Goal: Information Seeking & Learning: Learn about a topic

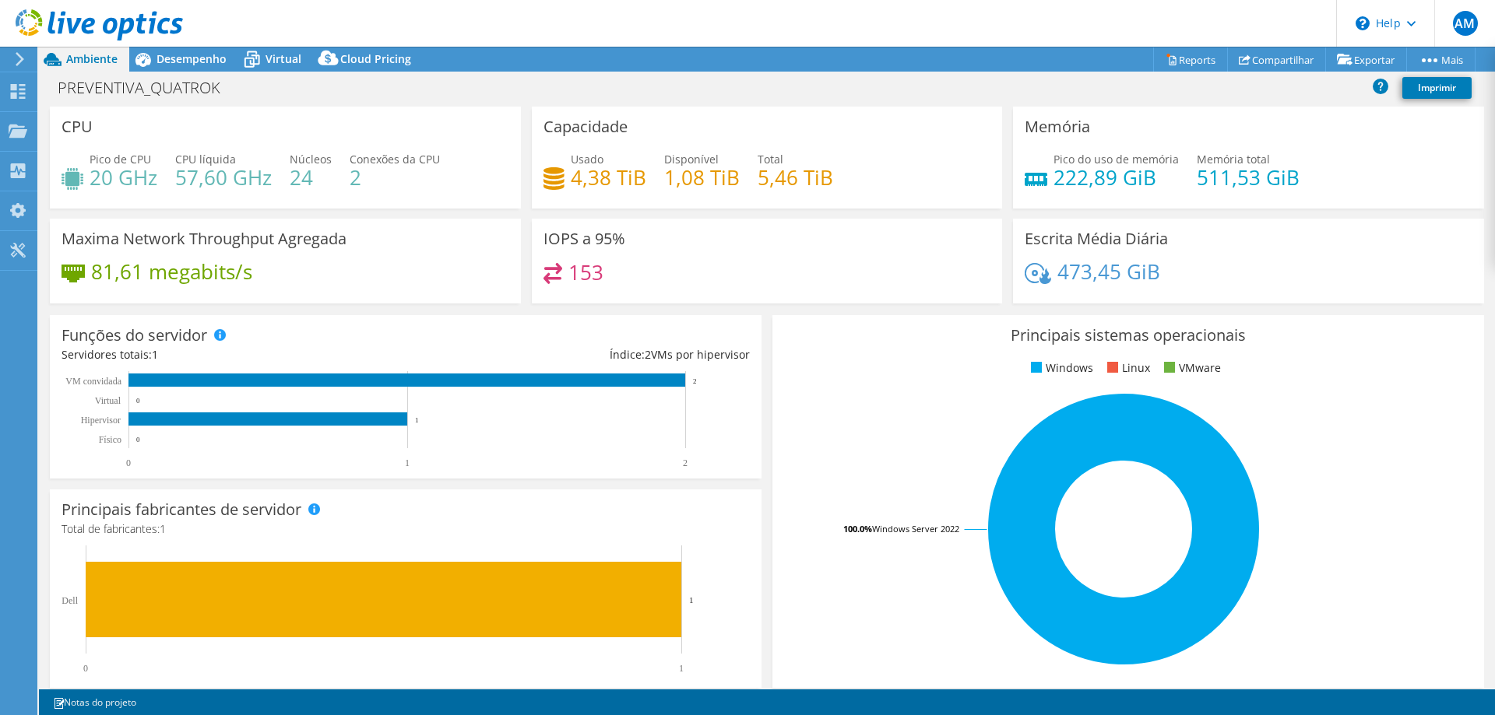
select select "USD"
click at [203, 420] on rect at bounding box center [267, 419] width 279 height 13
click at [284, 376] on rect at bounding box center [406, 380] width 557 height 13
click at [200, 53] on span "Desempenho" at bounding box center [191, 58] width 70 height 15
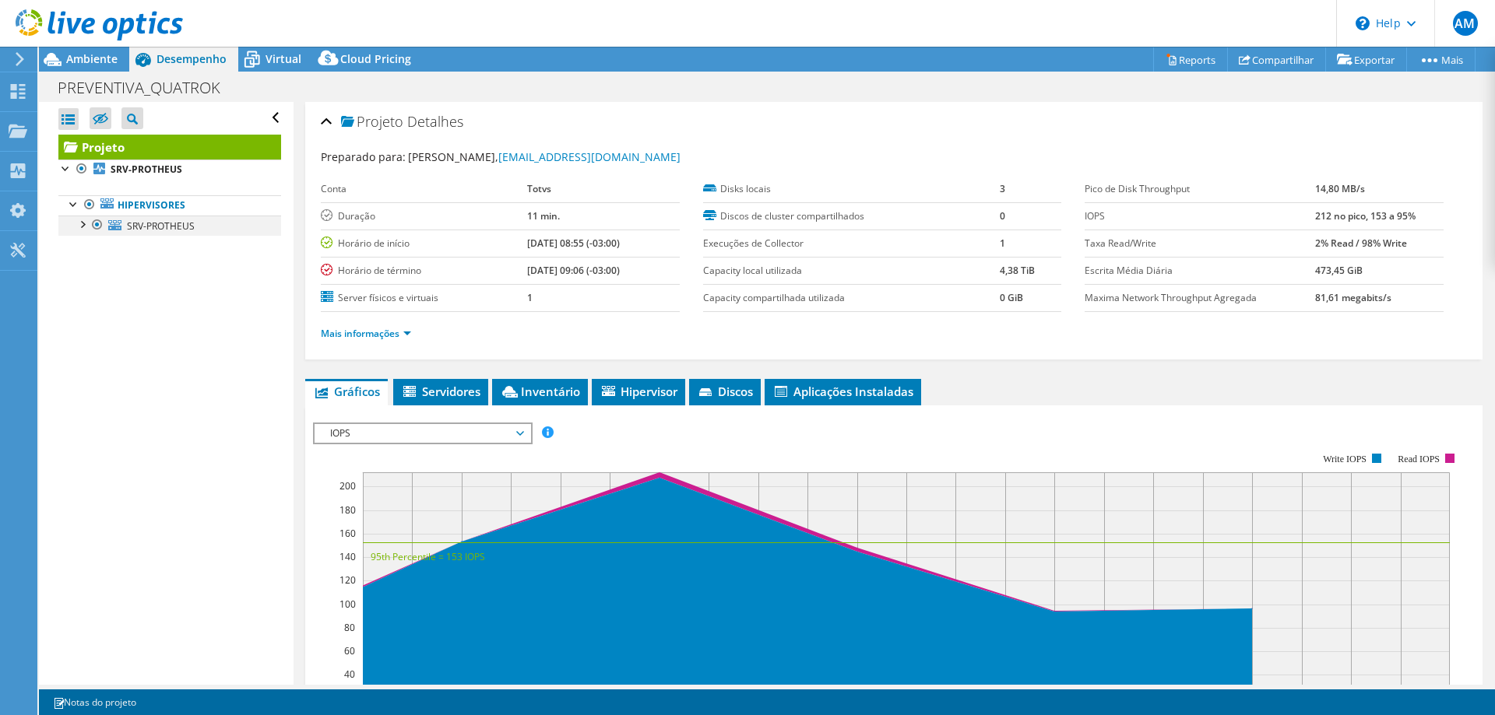
click at [83, 223] on div at bounding box center [82, 224] width 16 height 16
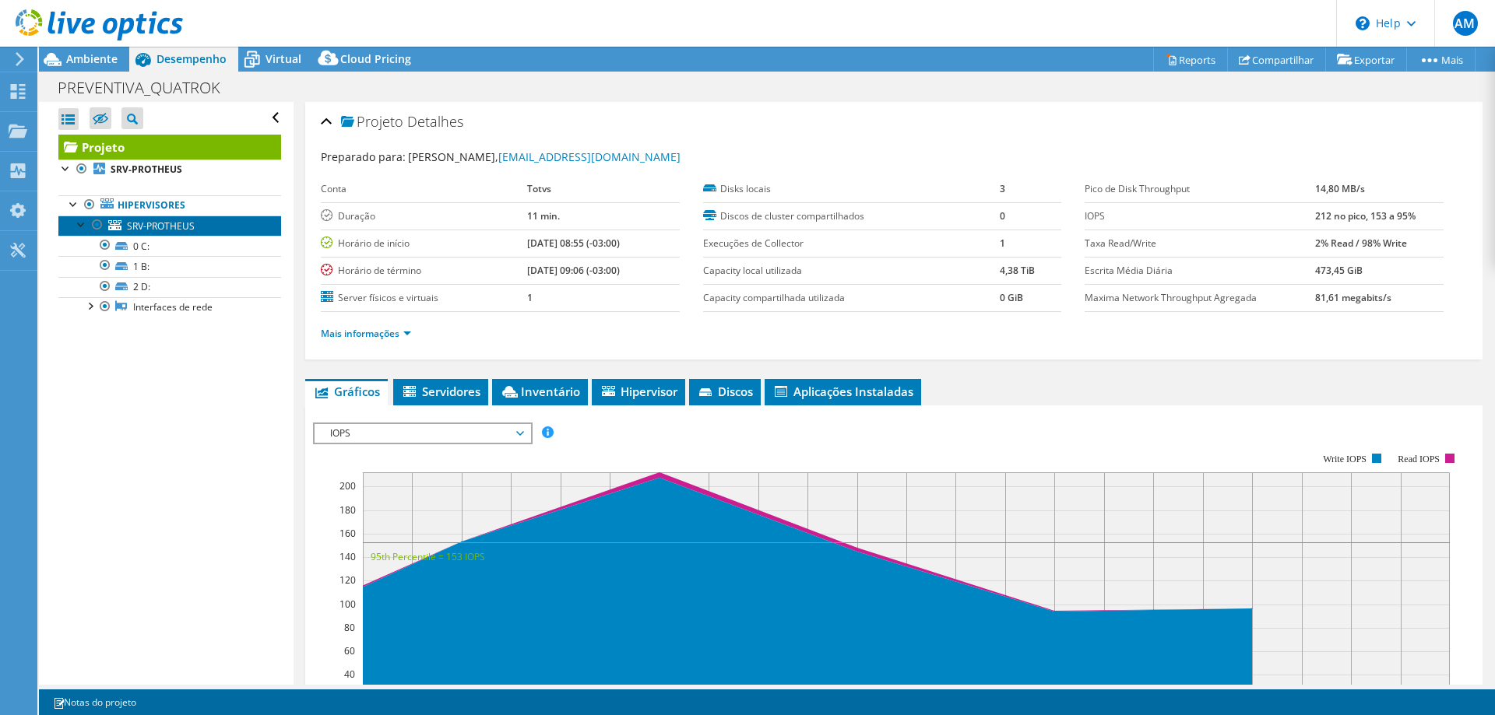
click at [165, 230] on span "SRV-PROTHEUS" at bounding box center [161, 226] width 68 height 13
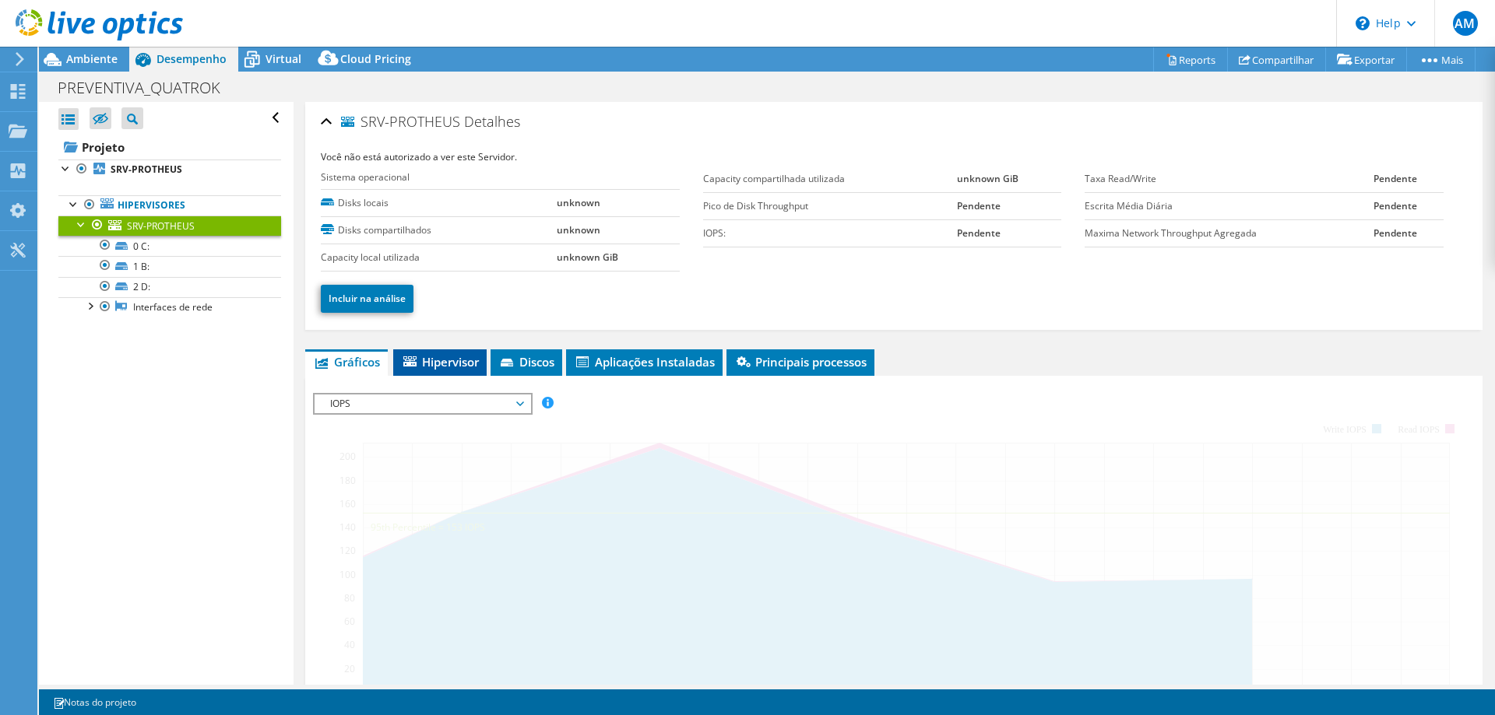
click at [431, 359] on span "Hipervisor" at bounding box center [440, 362] width 78 height 16
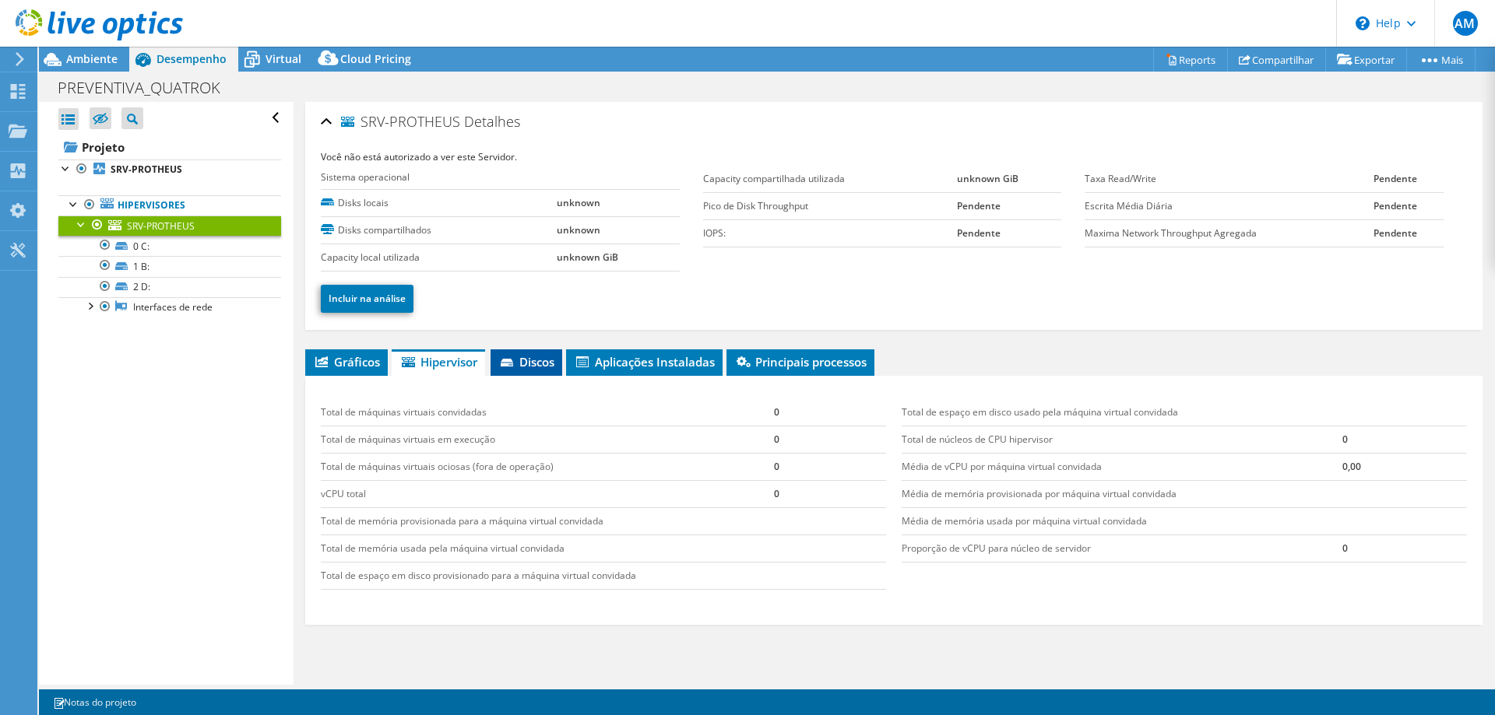
click at [540, 361] on span "Discos" at bounding box center [526, 362] width 56 height 16
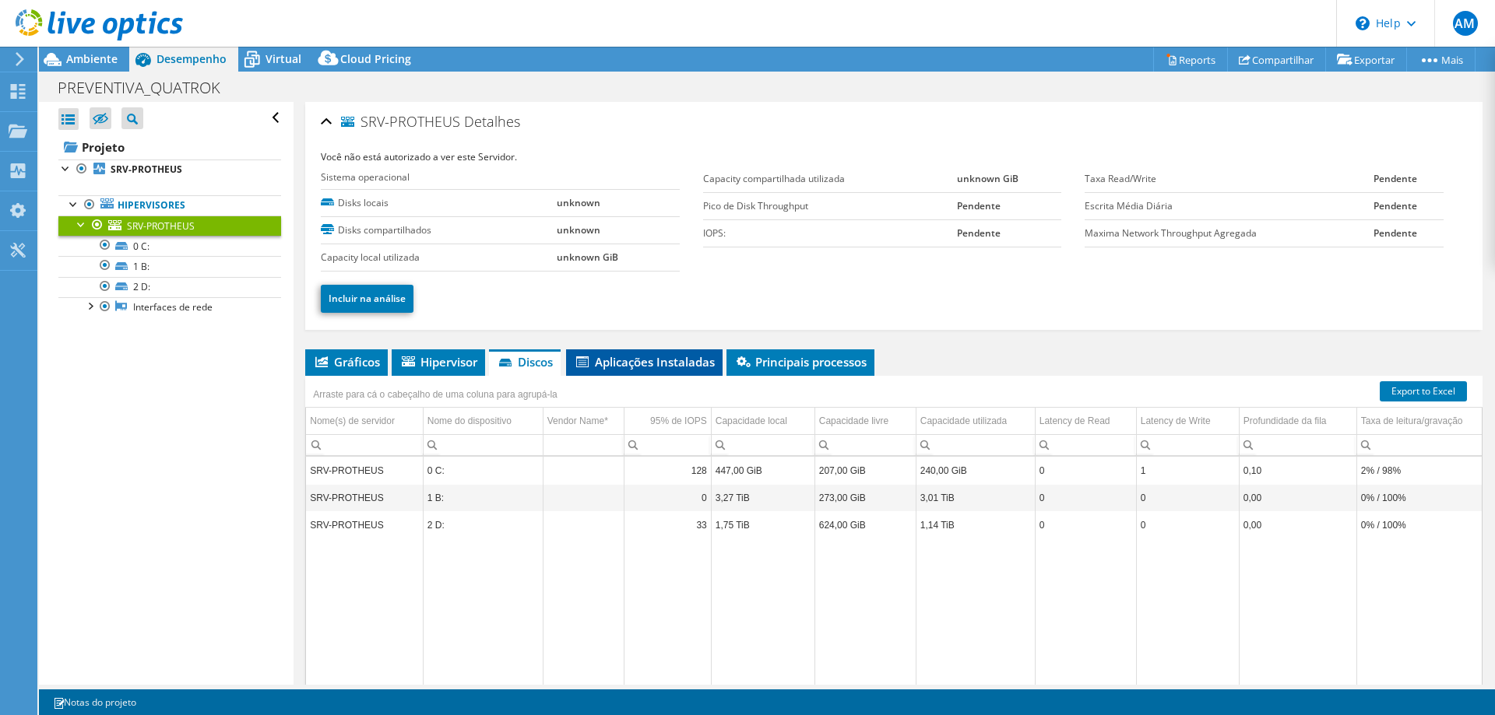
click at [618, 361] on span "Aplicações Instaladas" at bounding box center [644, 362] width 141 height 16
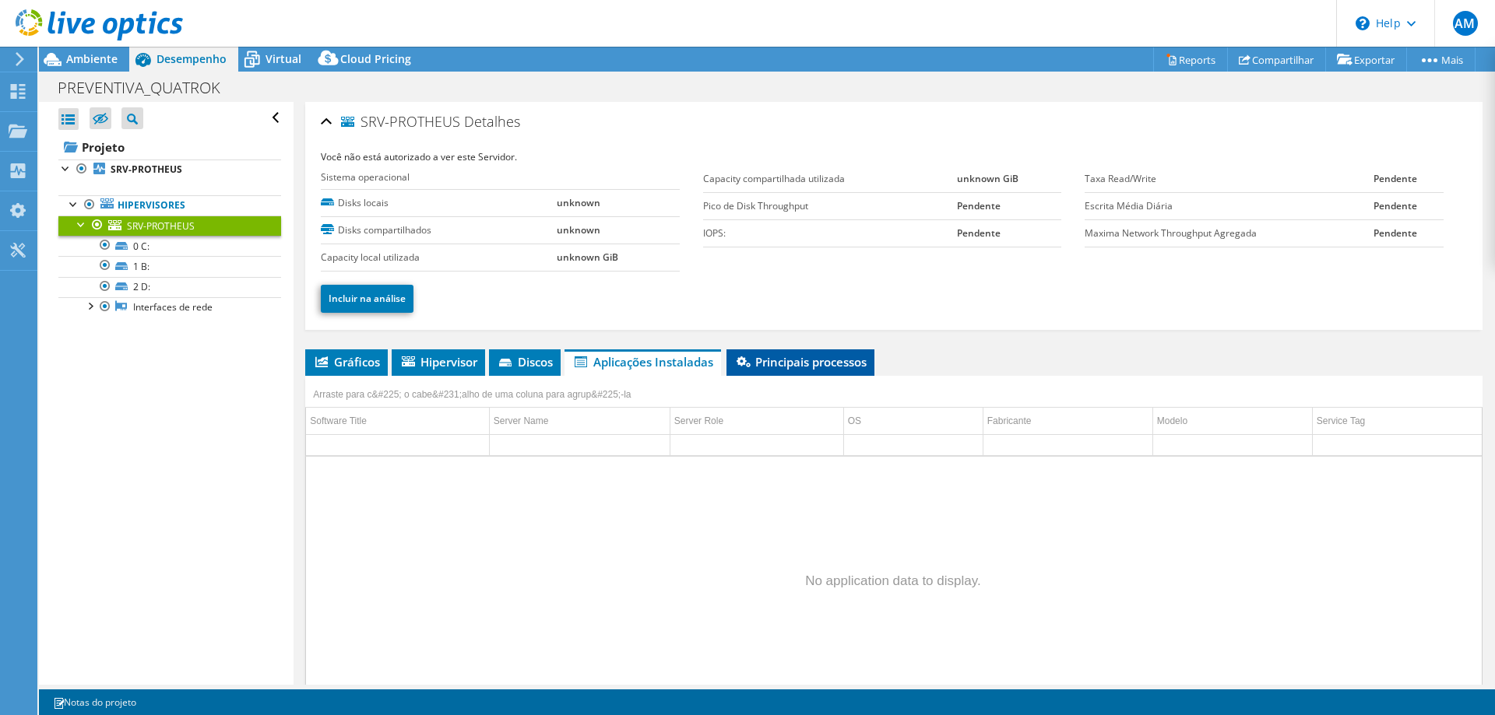
click at [784, 374] on li "Principais processos" at bounding box center [800, 363] width 148 height 26
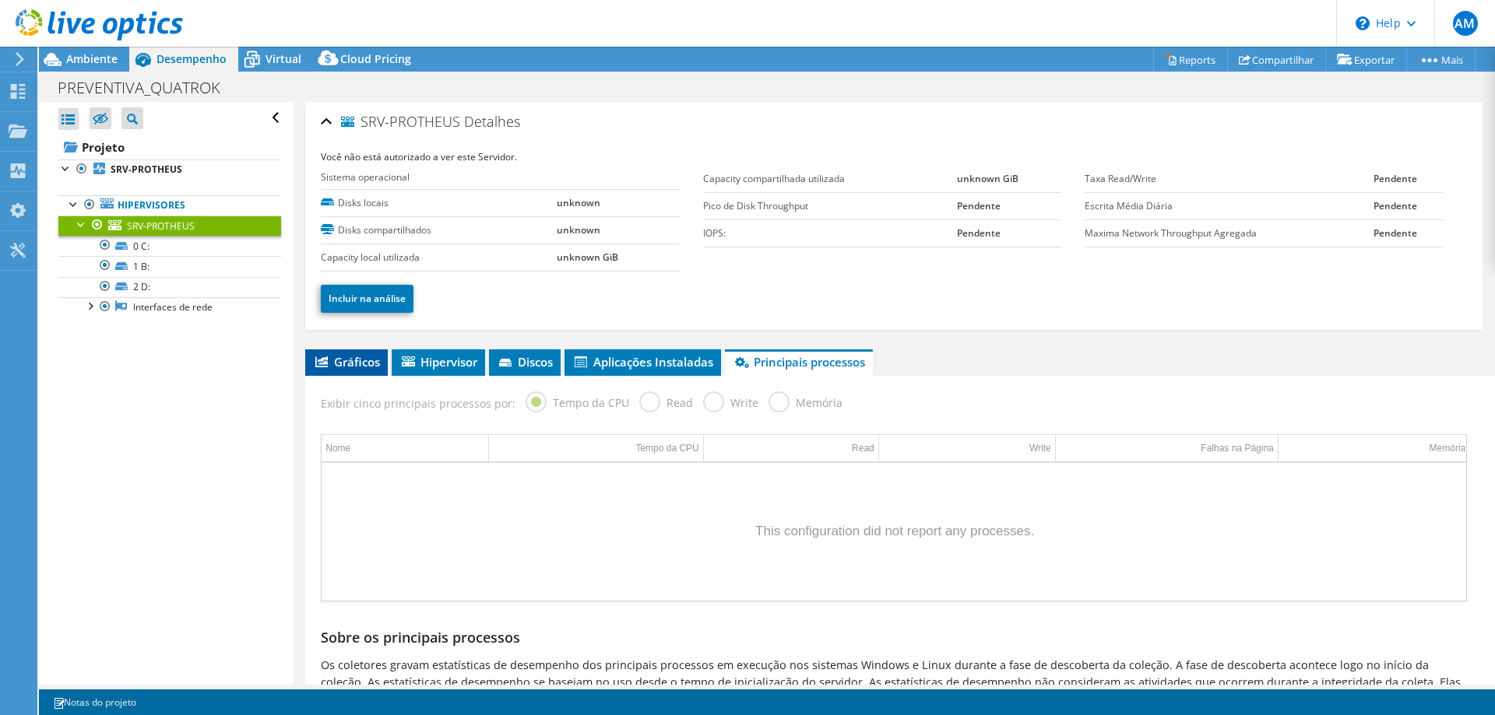
click at [351, 356] on span "Gráficos" at bounding box center [346, 362] width 67 height 16
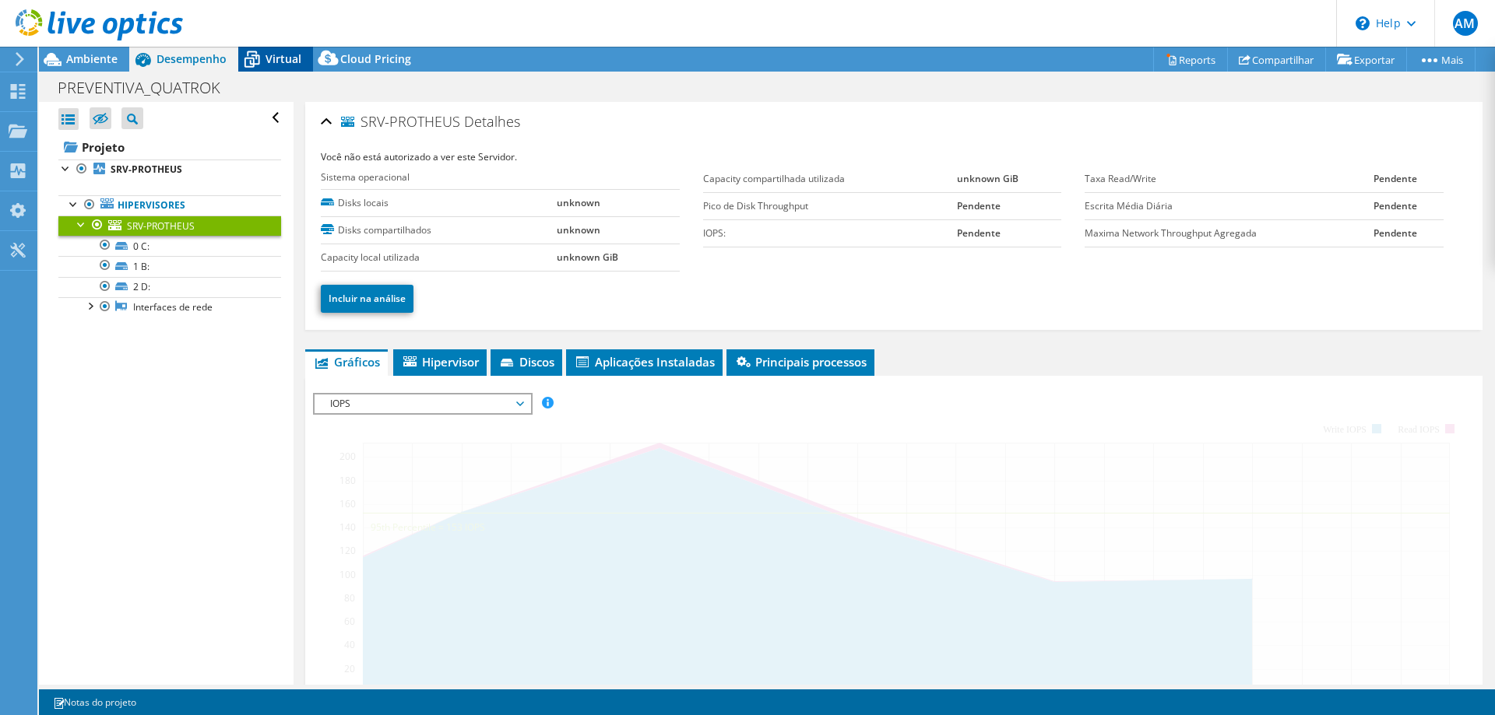
click at [279, 61] on span "Virtual" at bounding box center [283, 58] width 36 height 15
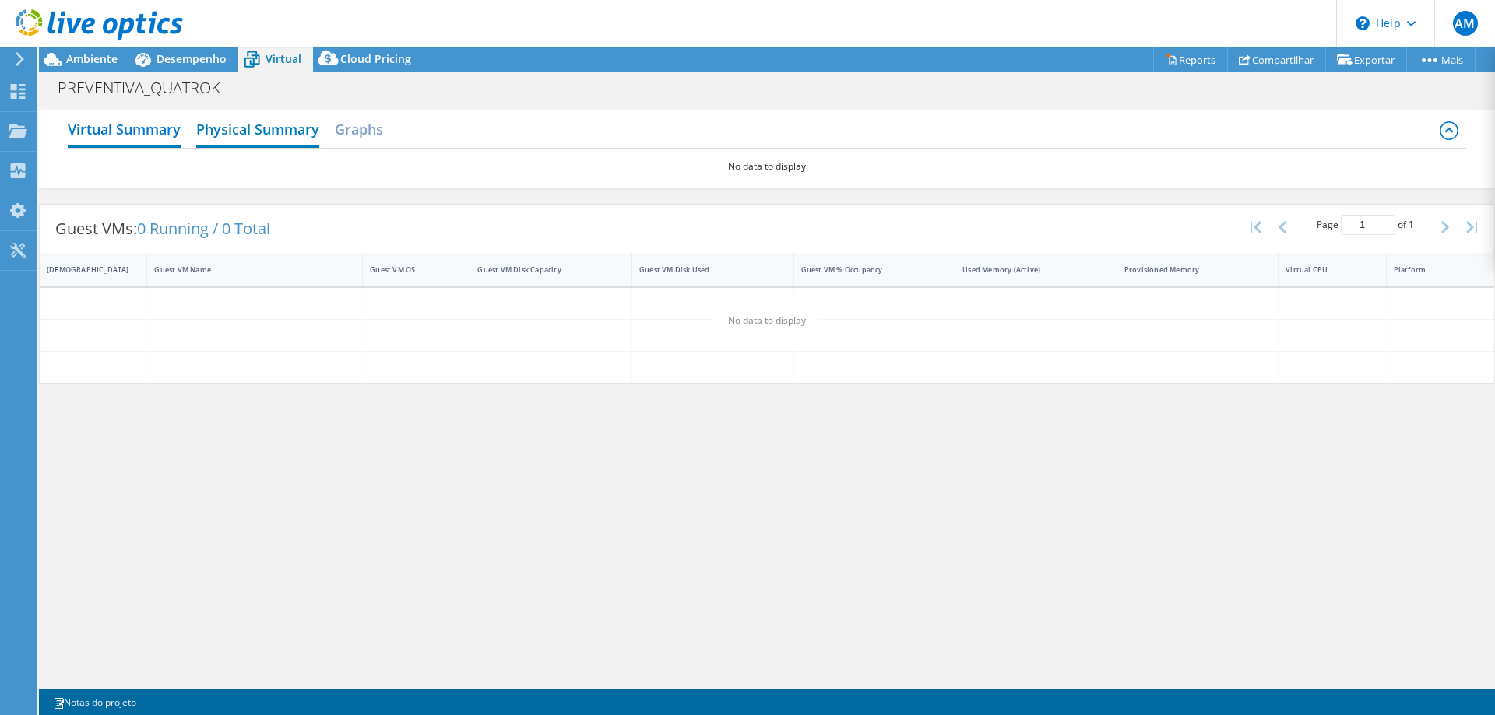
click at [260, 139] on h2 "Physical Summary" at bounding box center [257, 131] width 123 height 34
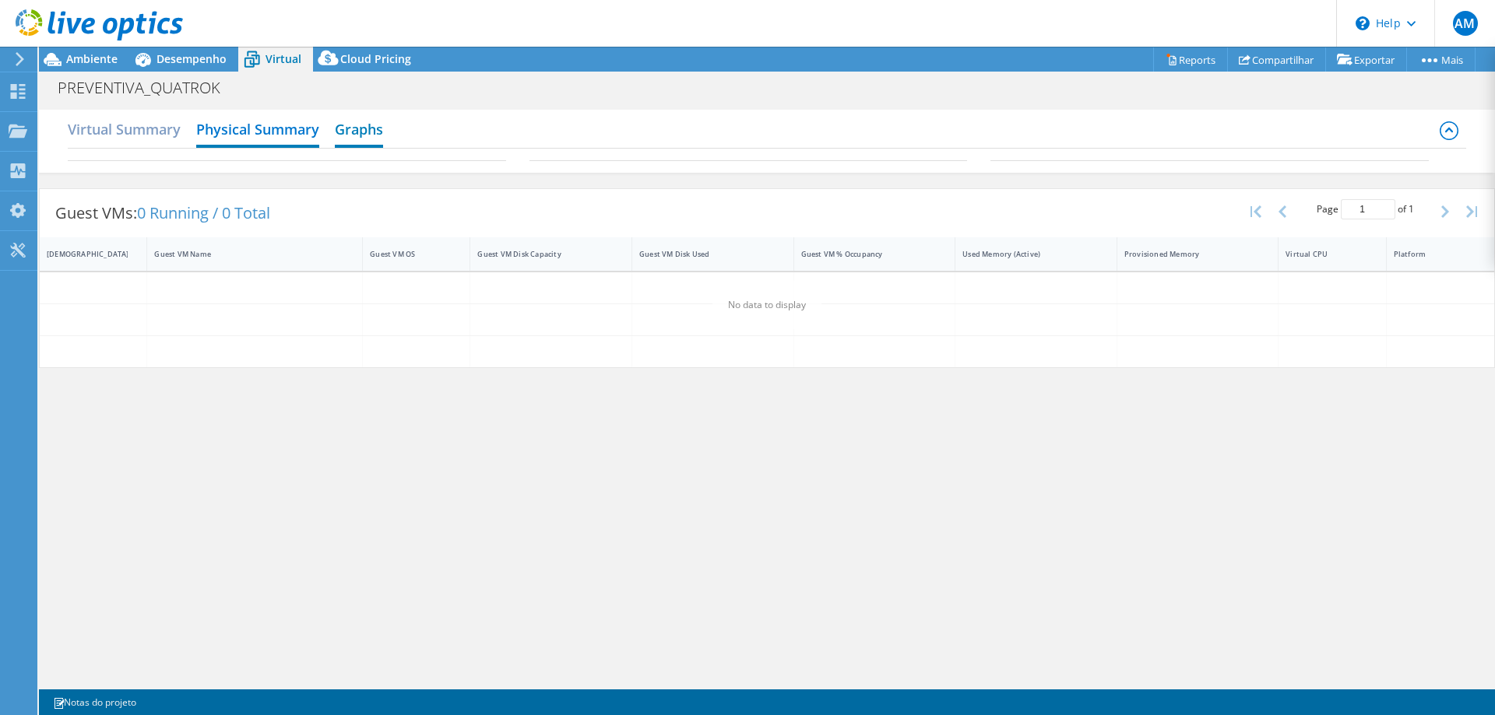
click at [382, 136] on h2 "Graphs" at bounding box center [359, 131] width 48 height 34
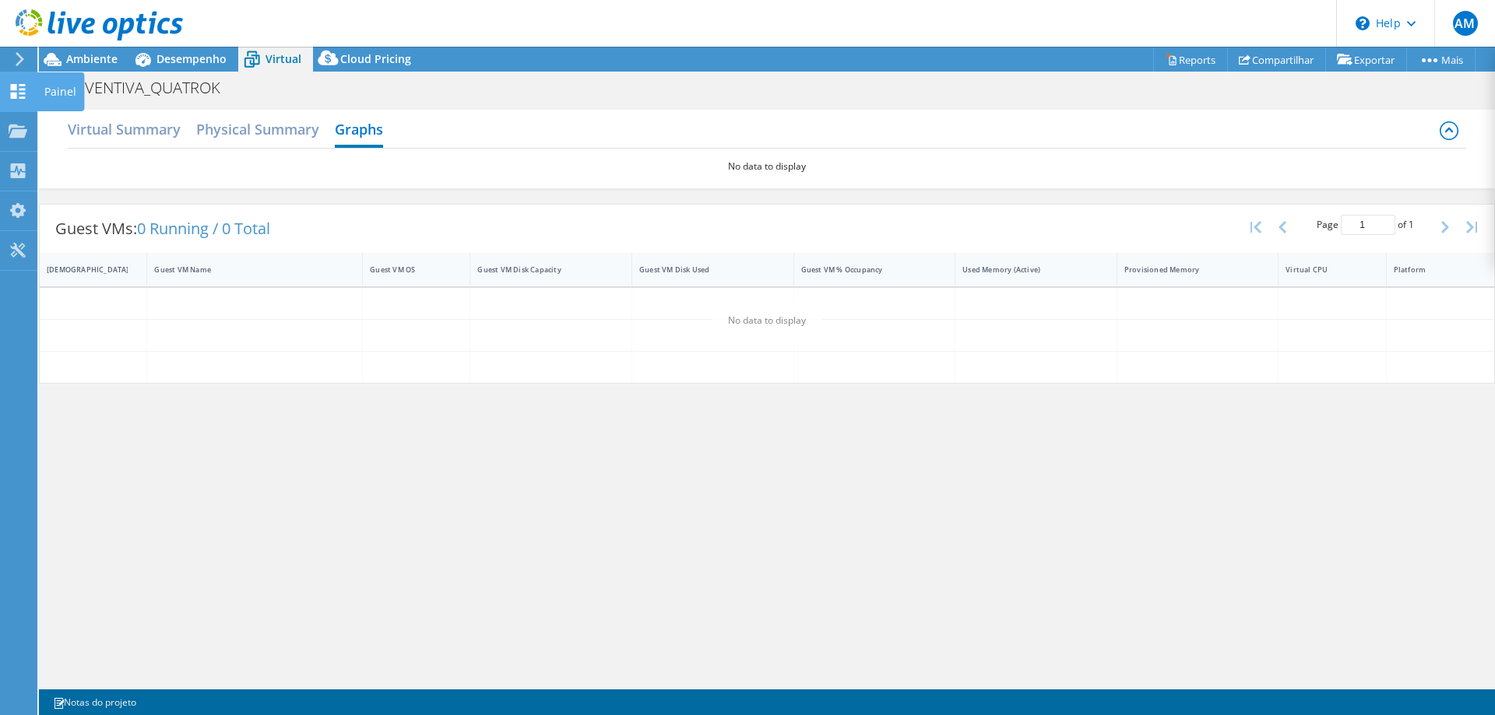
click at [59, 88] on div "Painel" at bounding box center [60, 91] width 47 height 39
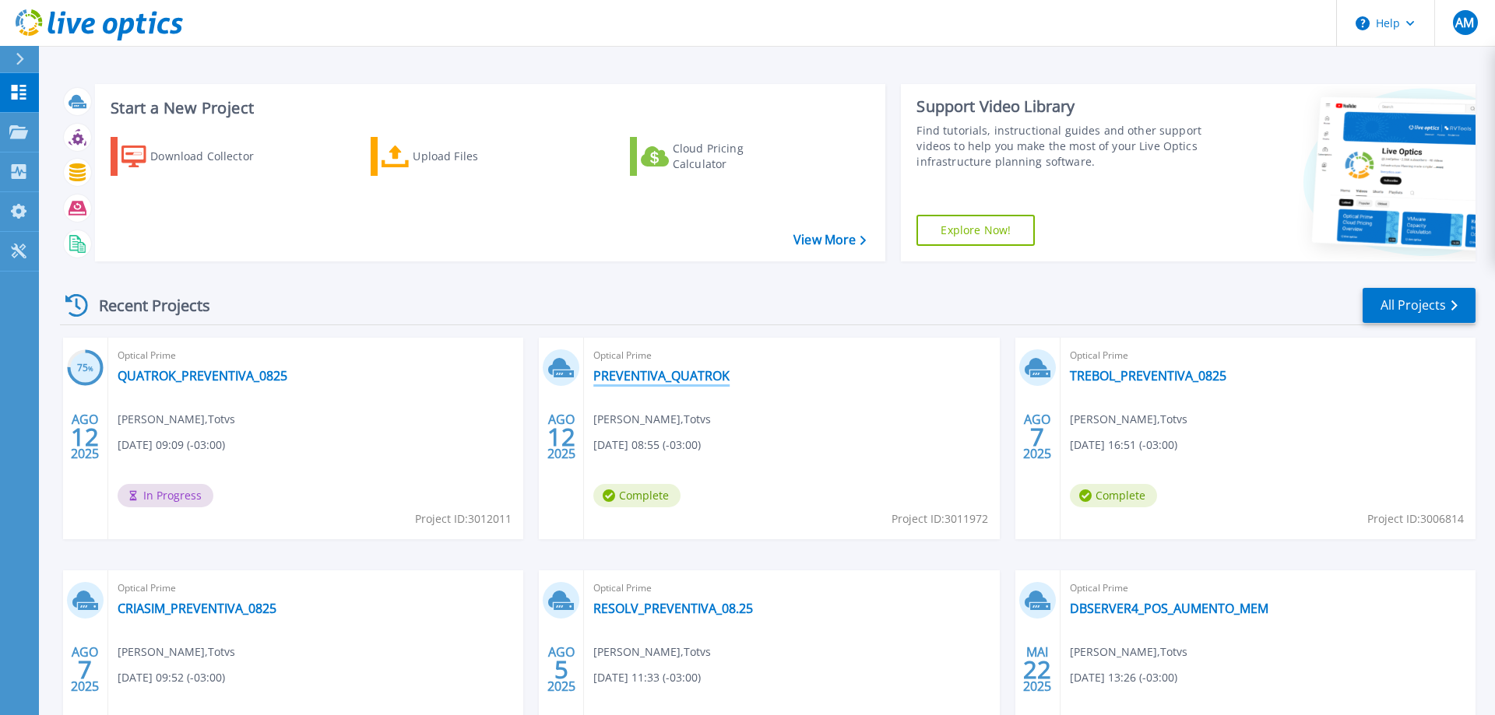
click at [691, 376] on link "PREVENTIVA_QUATROK" at bounding box center [661, 376] width 136 height 16
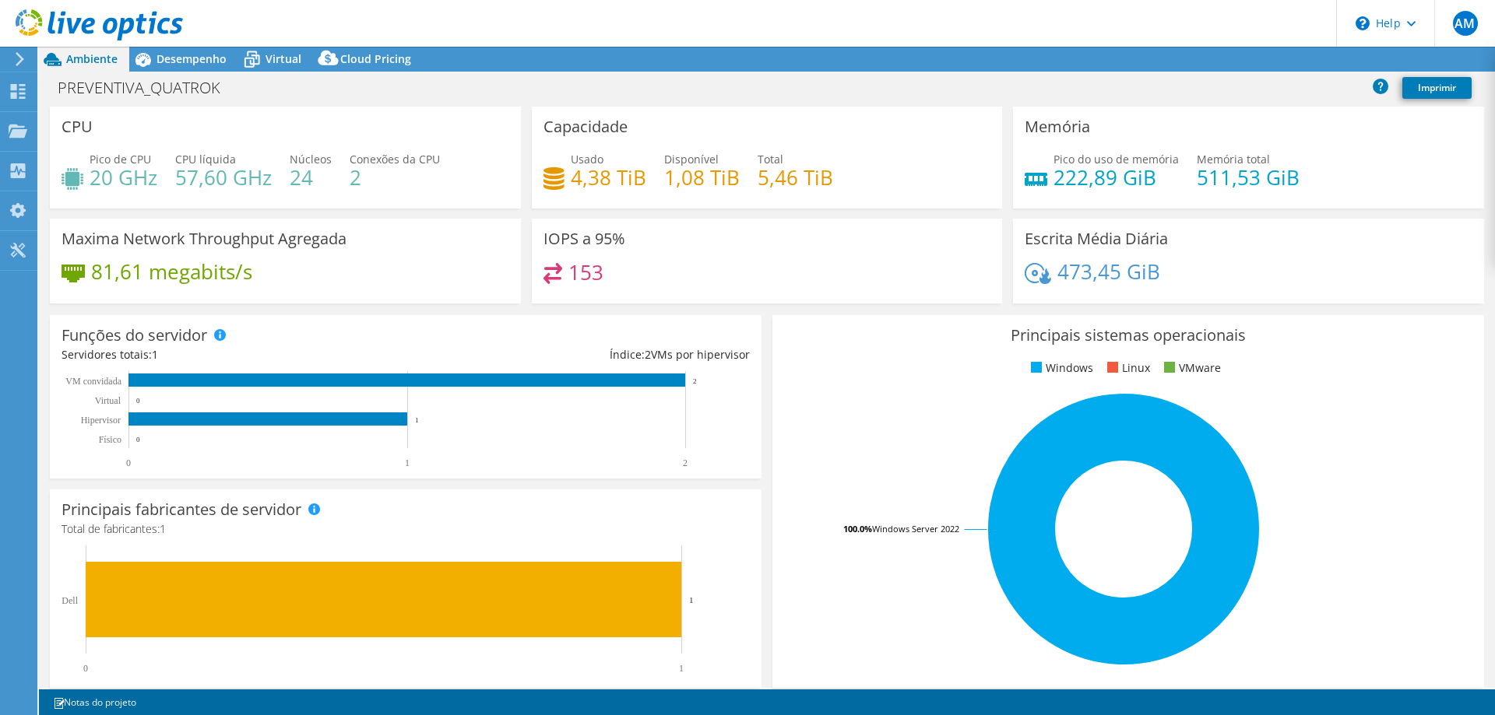
select select "USD"
click at [199, 65] on span "Desempenho" at bounding box center [191, 58] width 70 height 15
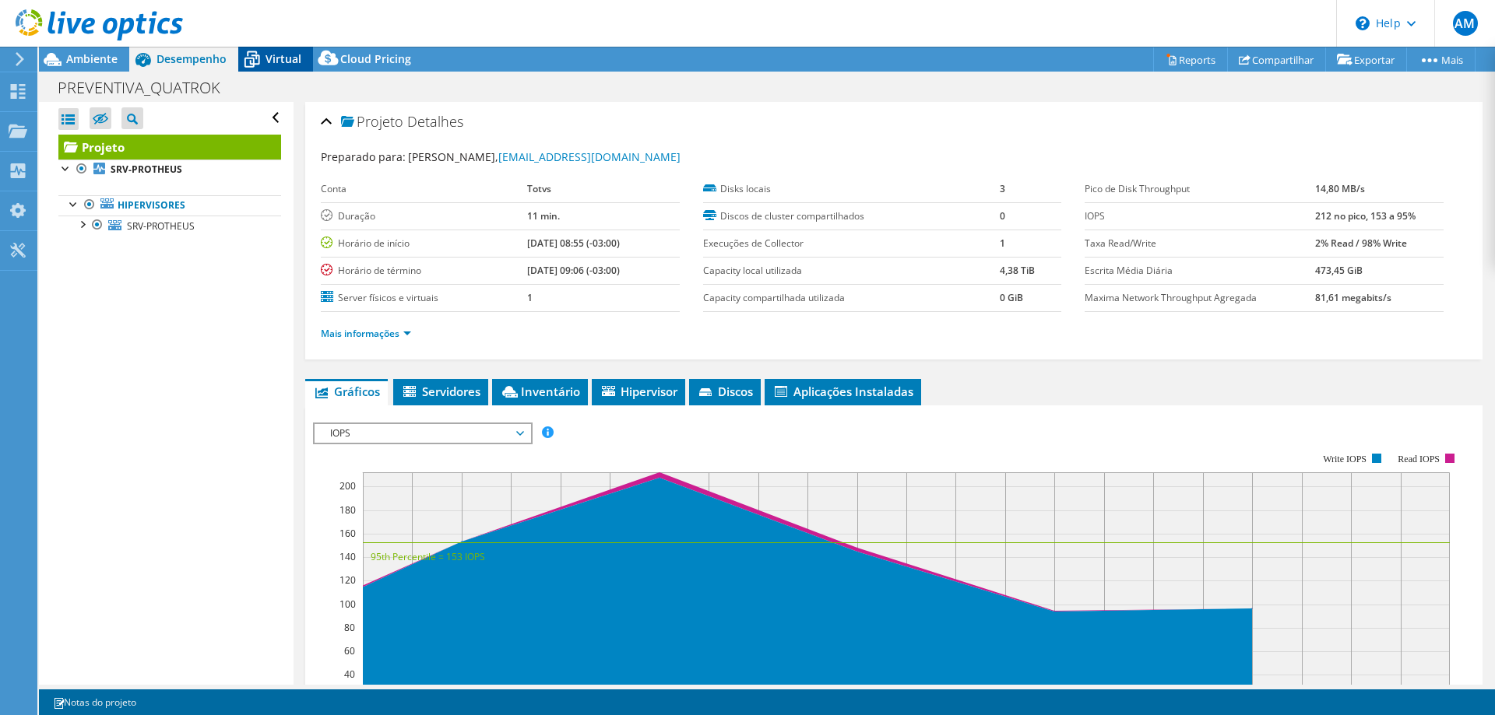
click at [275, 62] on span "Virtual" at bounding box center [283, 58] width 36 height 15
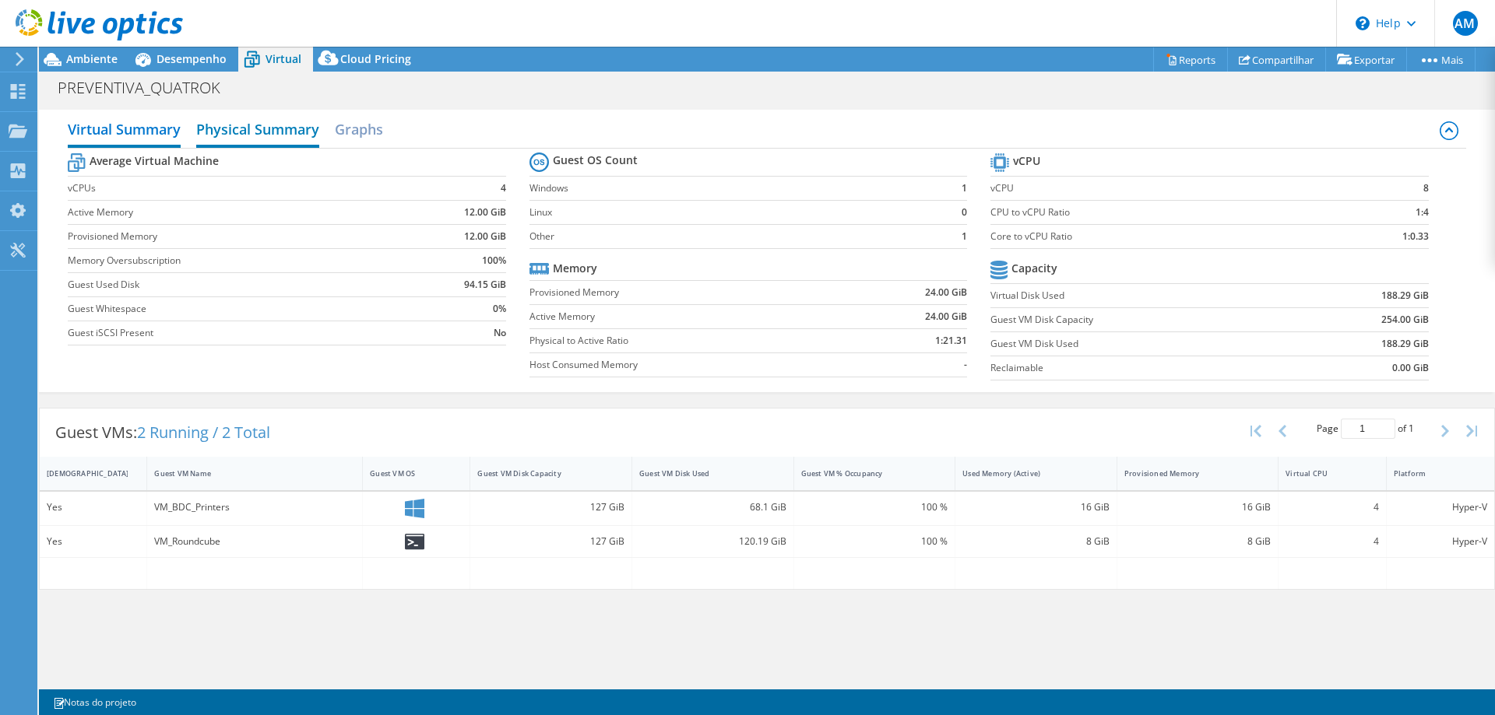
click at [272, 133] on h2 "Physical Summary" at bounding box center [257, 131] width 123 height 34
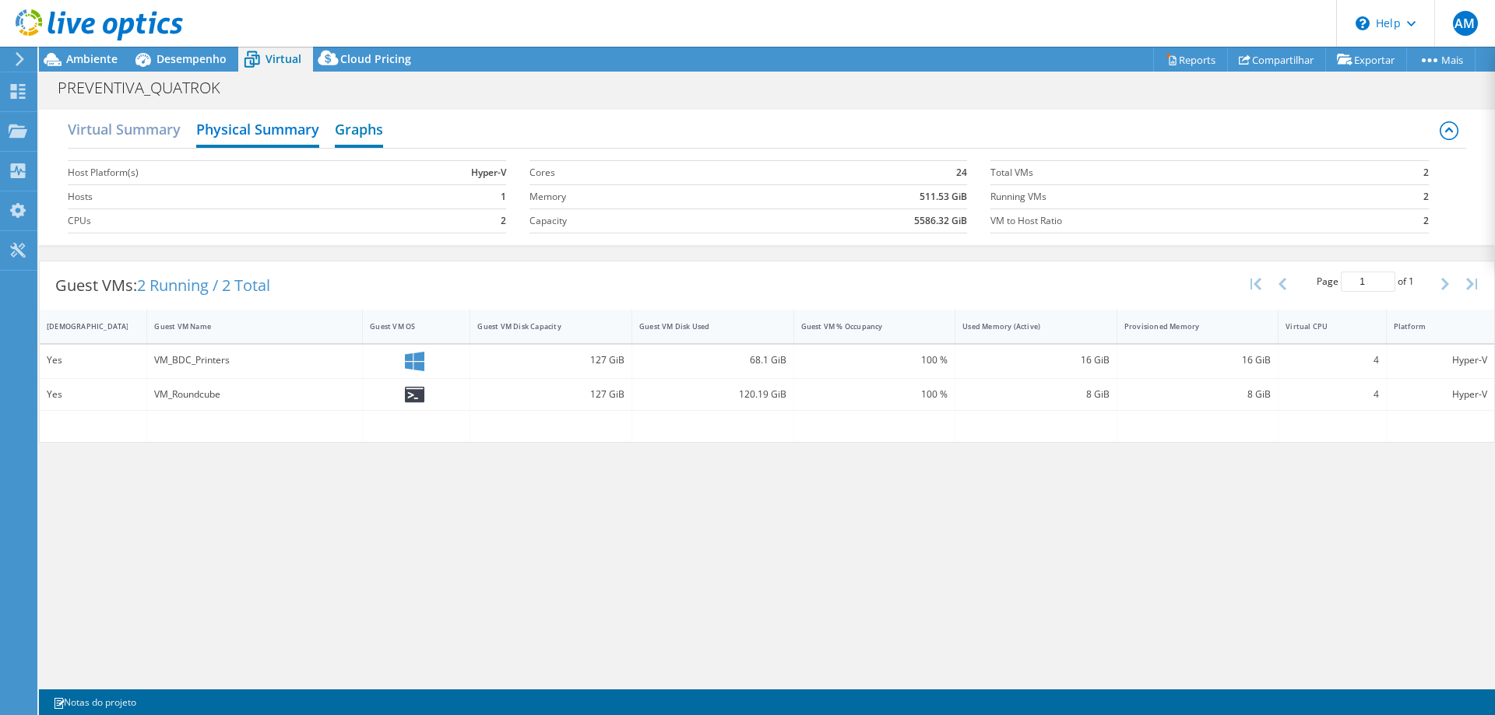
click at [353, 124] on h2 "Graphs" at bounding box center [359, 131] width 48 height 34
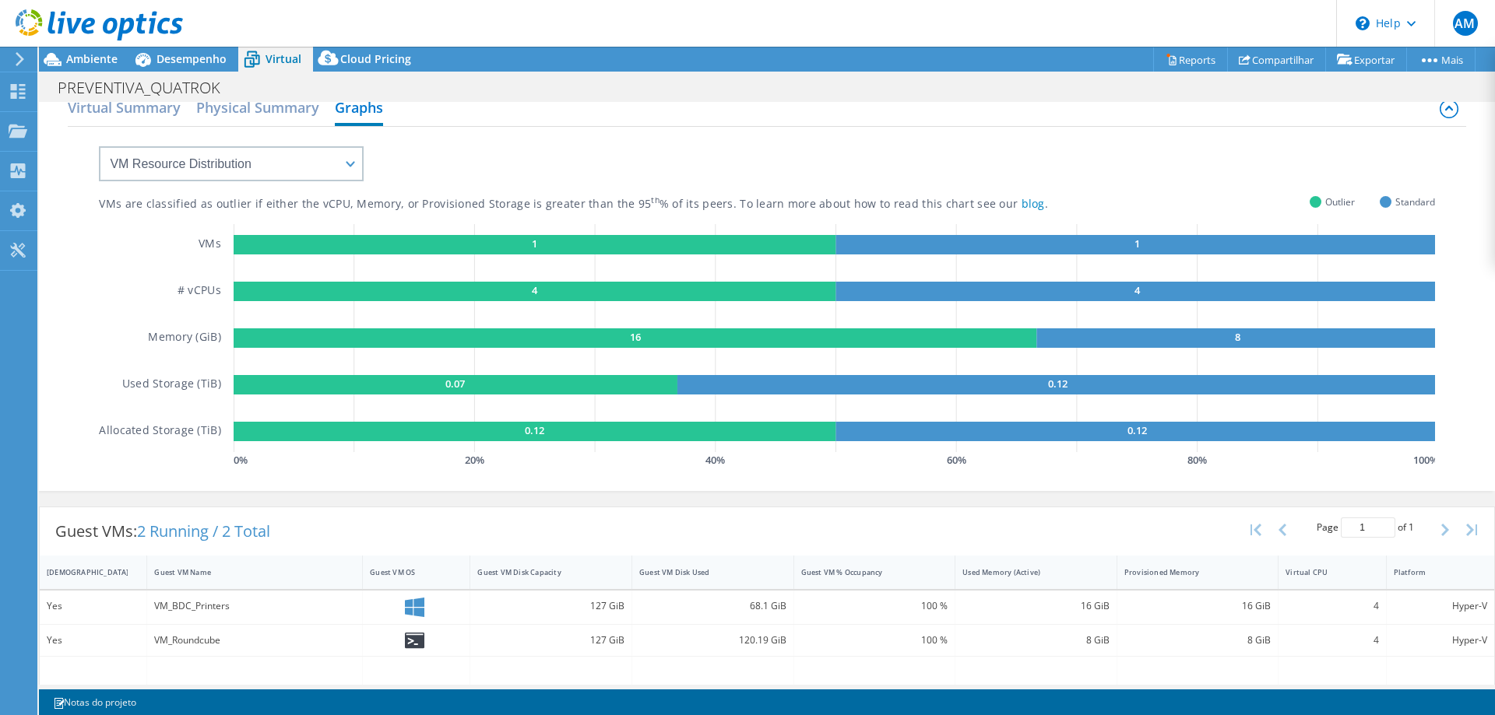
scroll to position [33, 0]
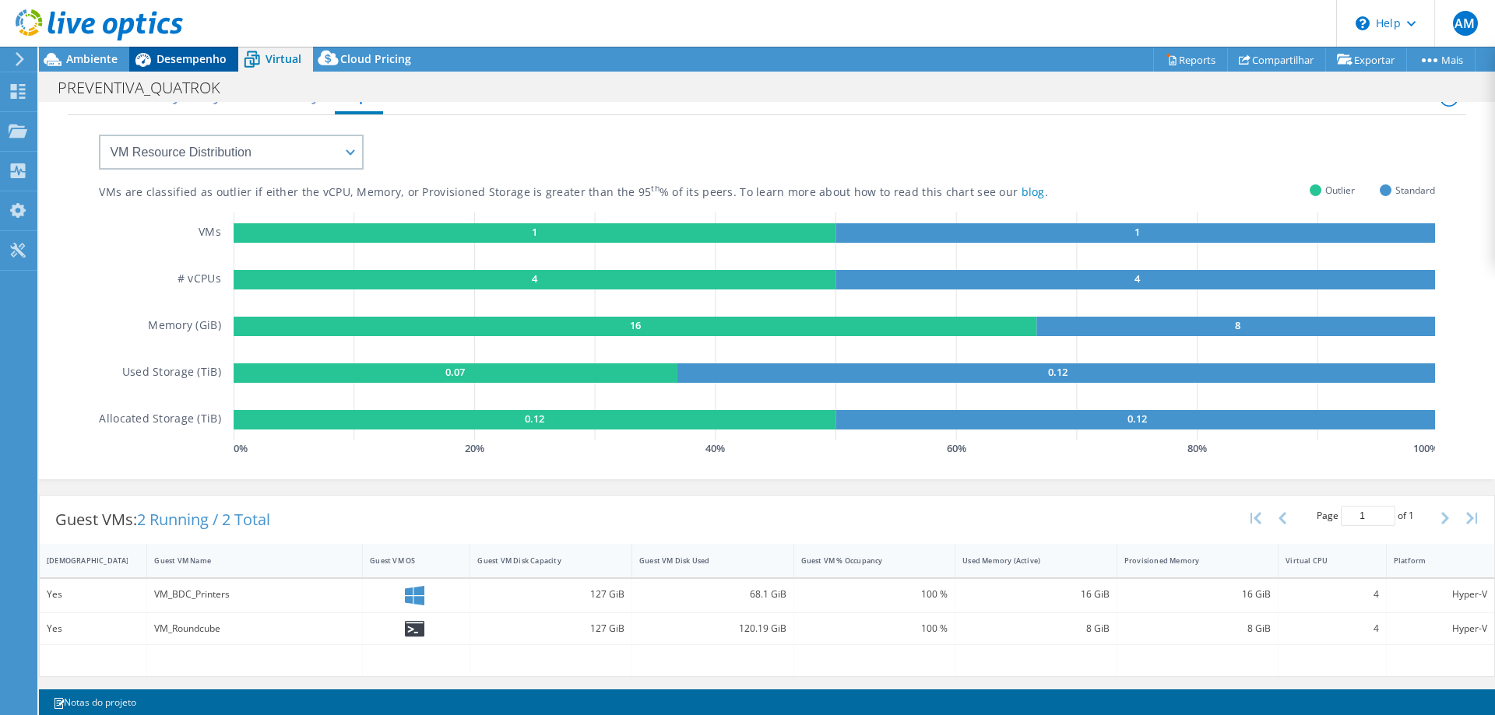
click at [209, 59] on span "Desempenho" at bounding box center [191, 58] width 70 height 15
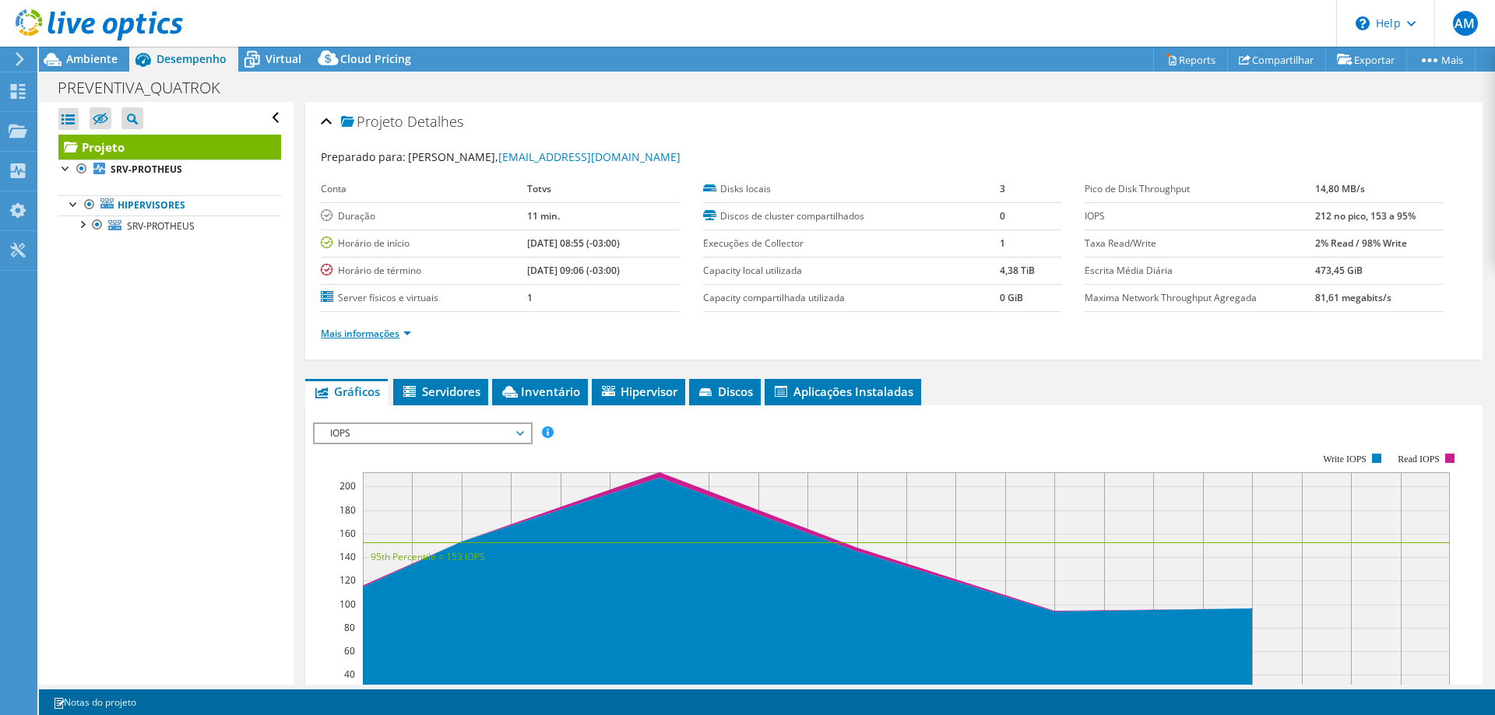
click at [391, 332] on link "Mais informações" at bounding box center [366, 333] width 90 height 13
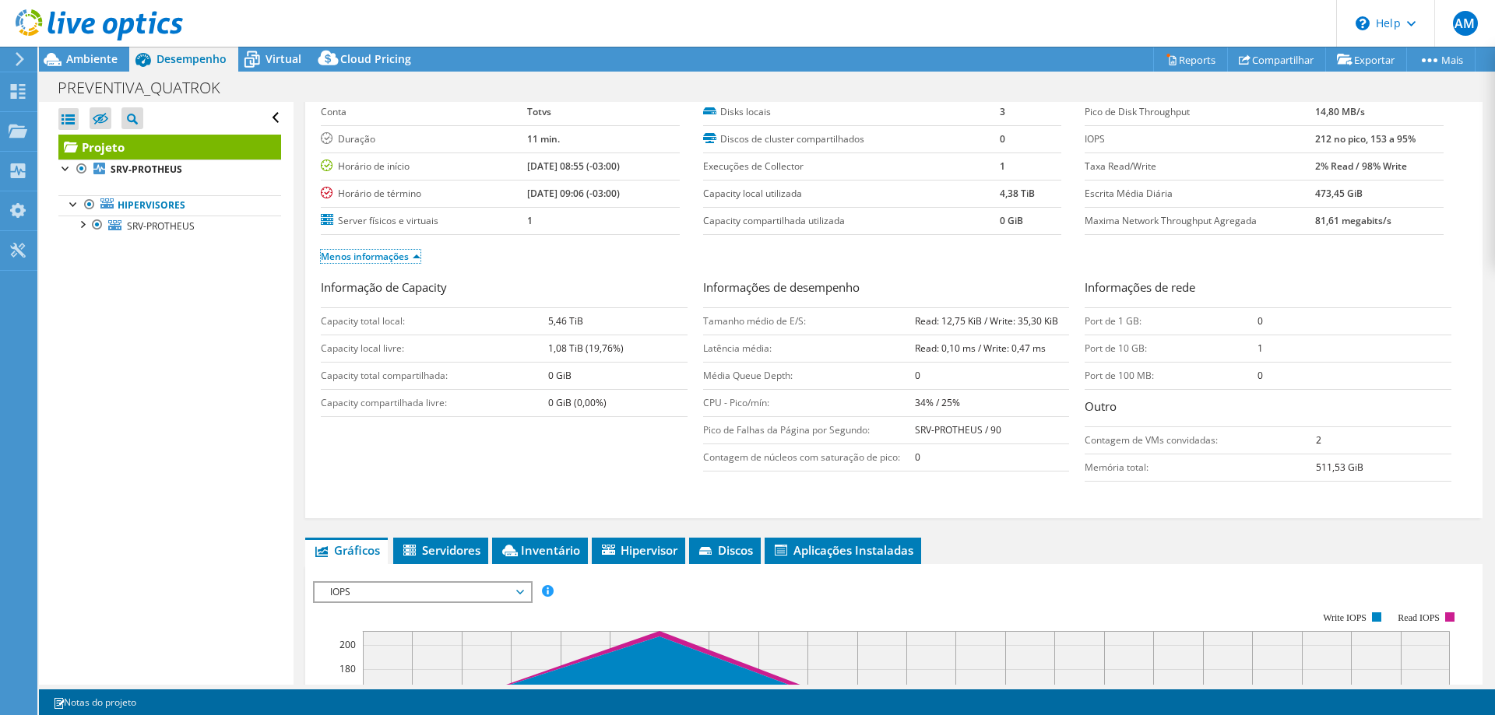
scroll to position [238, 0]
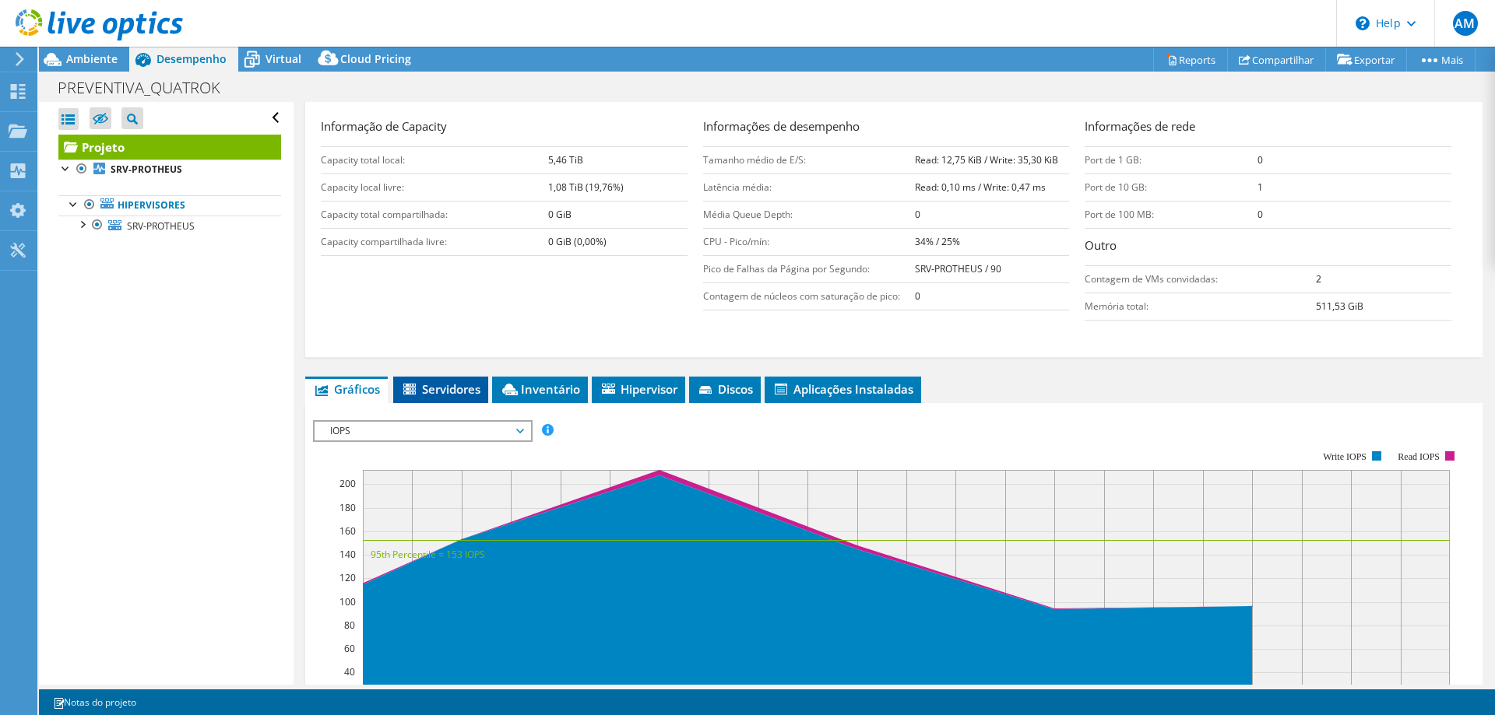
click at [476, 386] on span "Servidores" at bounding box center [440, 389] width 79 height 16
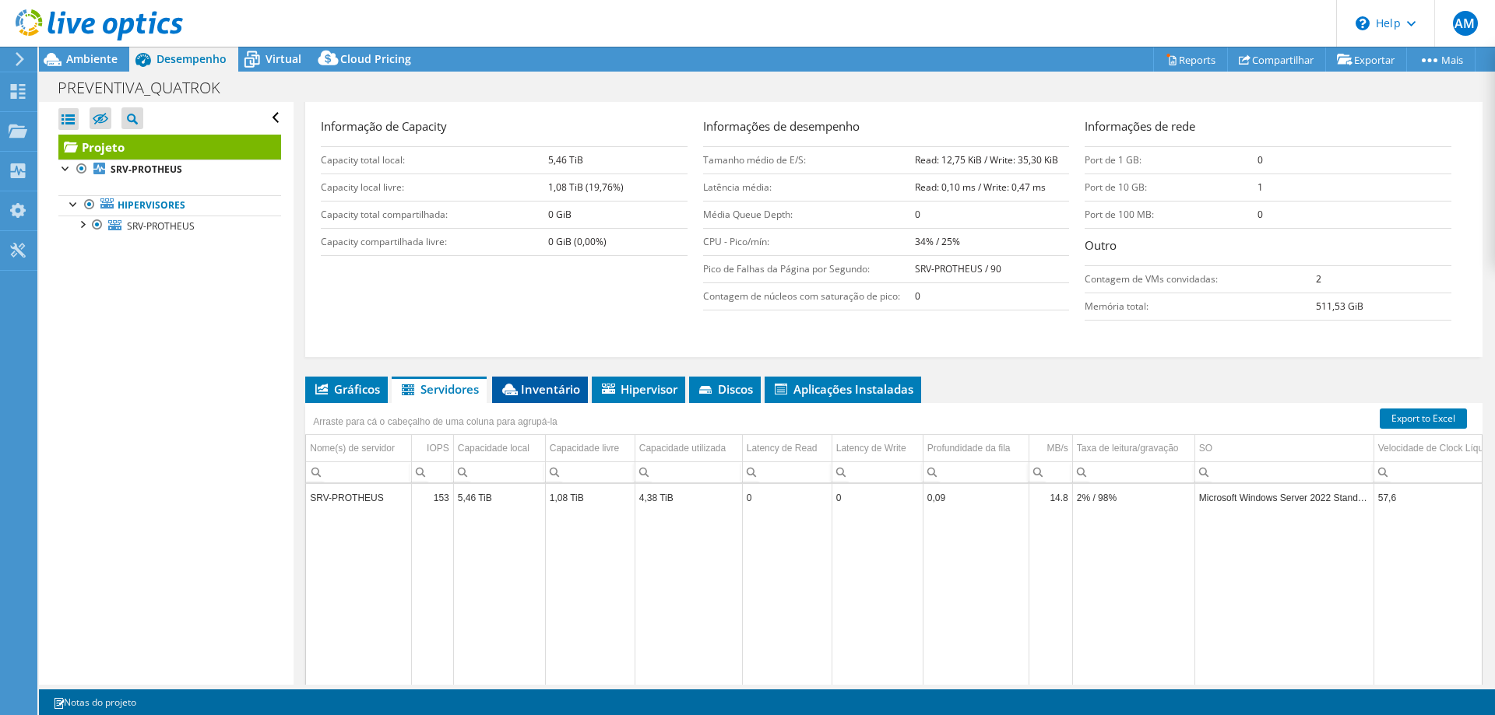
click at [554, 378] on li "Inventário" at bounding box center [540, 390] width 96 height 26
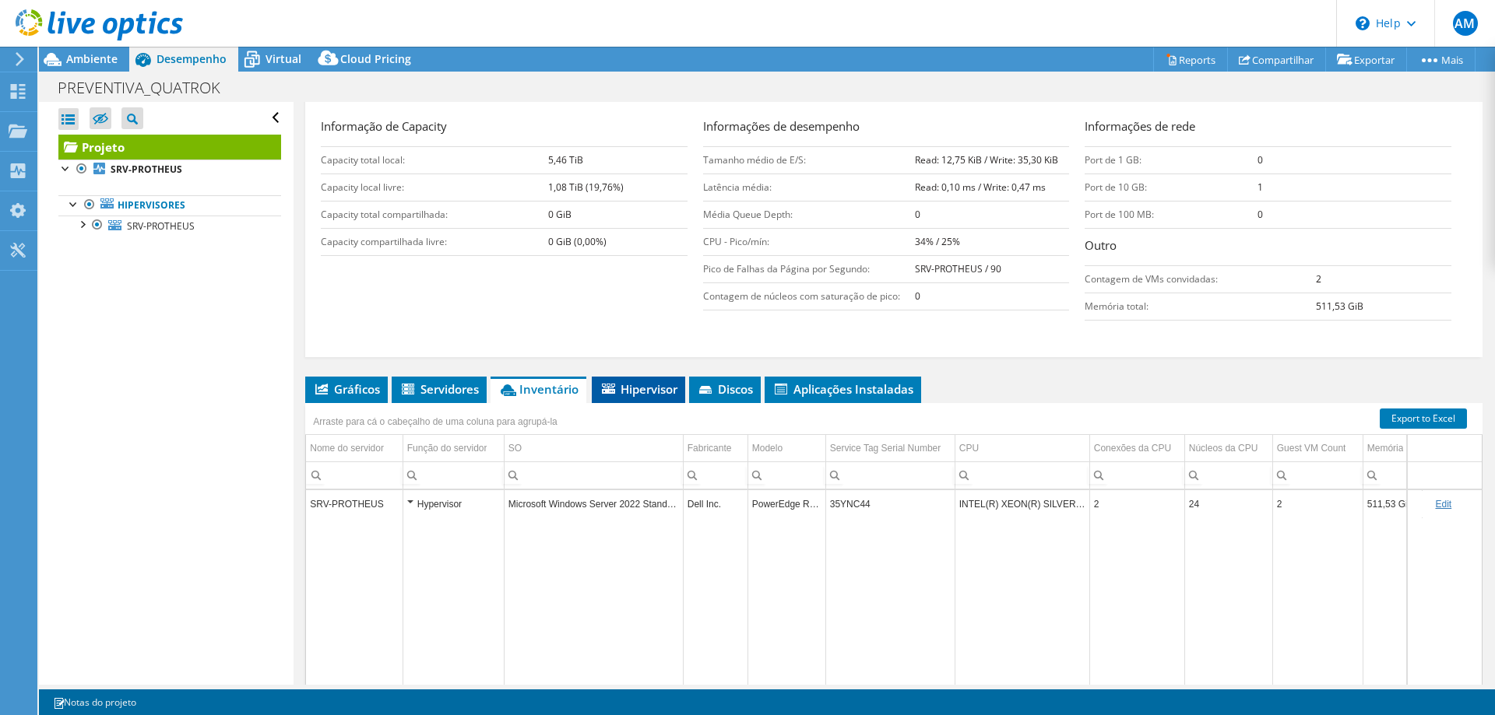
click at [655, 378] on li "Hipervisor" at bounding box center [638, 390] width 93 height 26
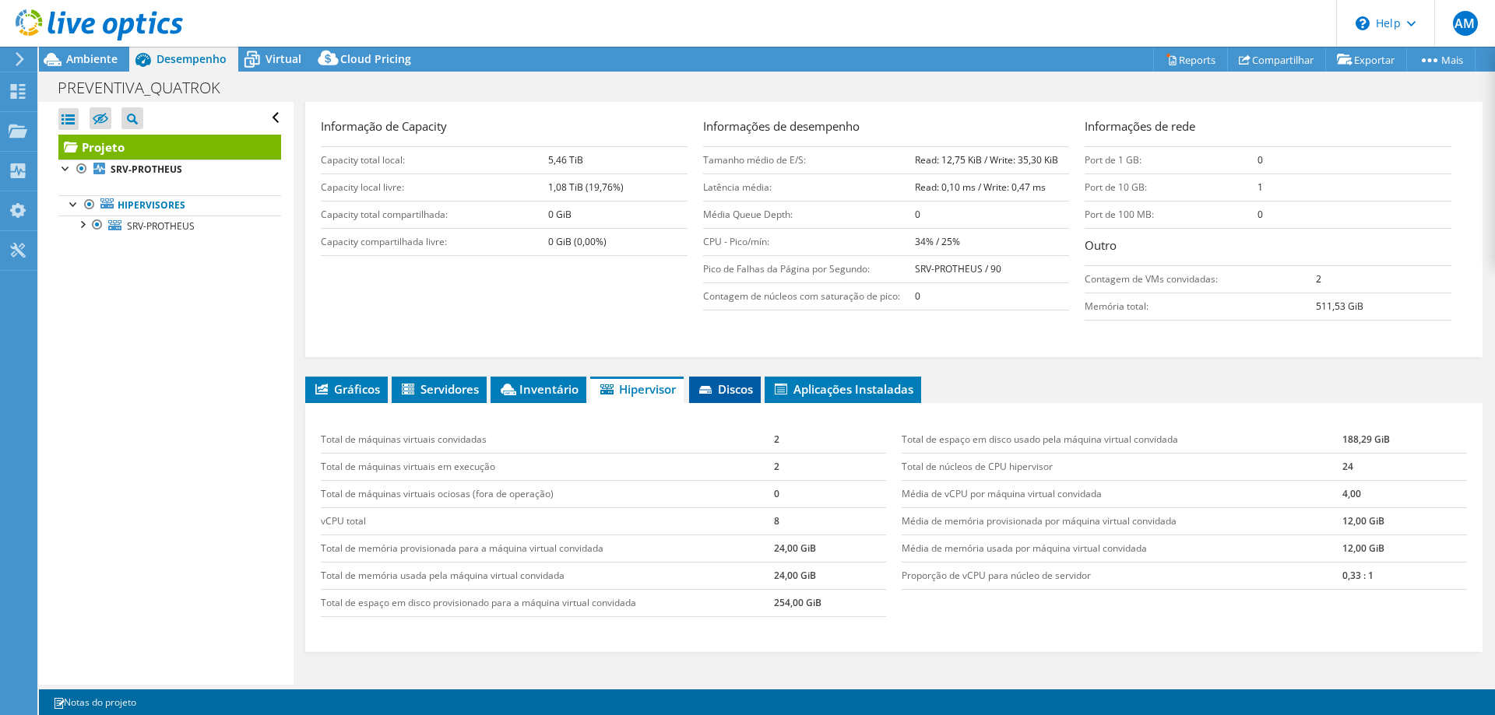
click at [713, 386] on icon at bounding box center [707, 391] width 16 height 10
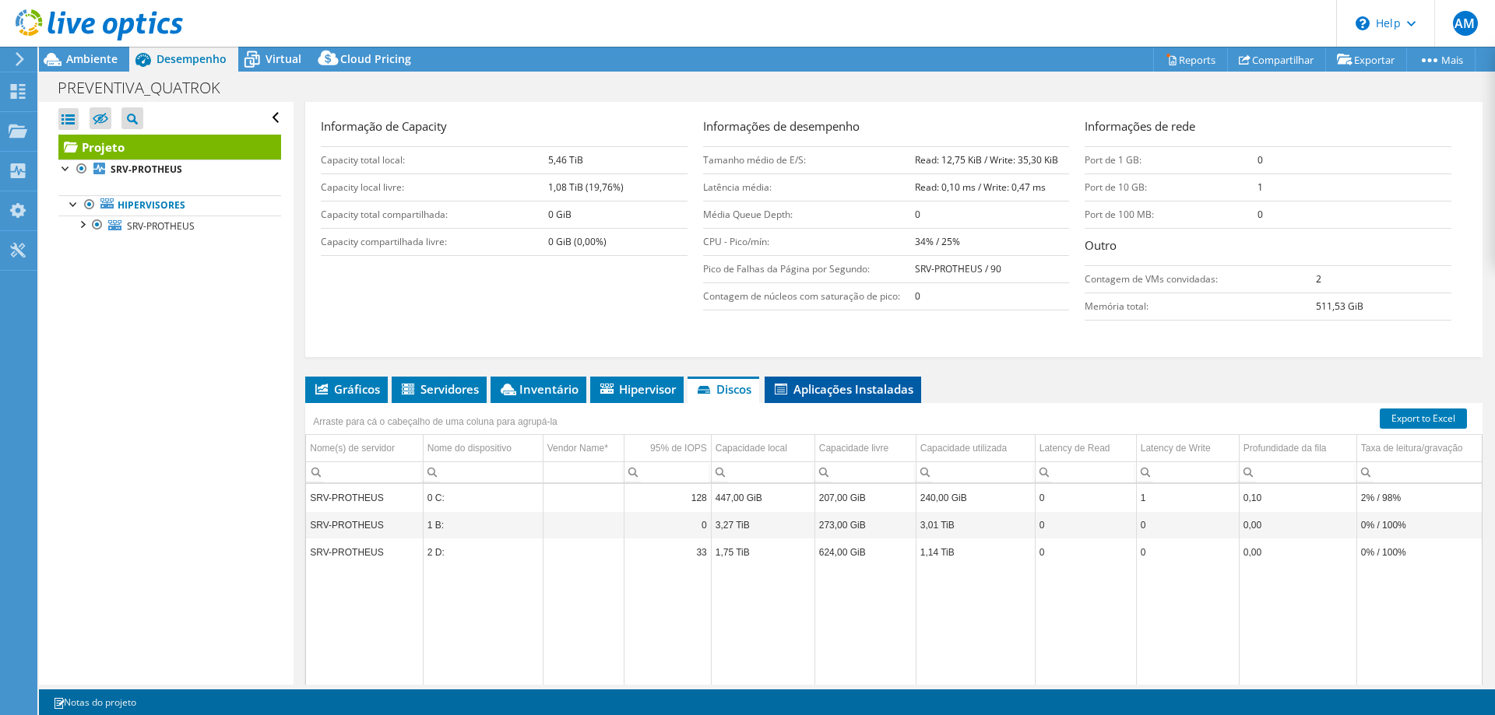
click at [853, 386] on span "Aplicações Instaladas" at bounding box center [842, 389] width 141 height 16
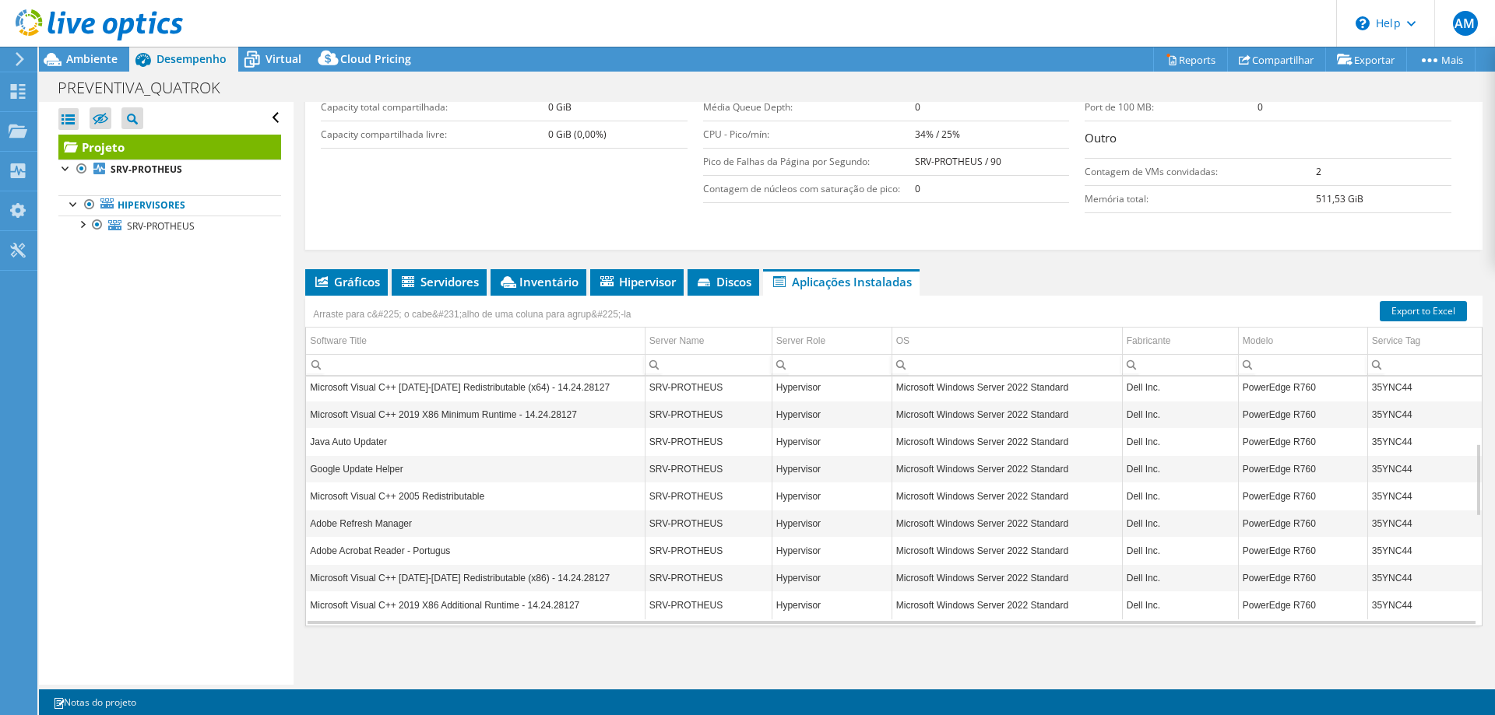
scroll to position [0, 0]
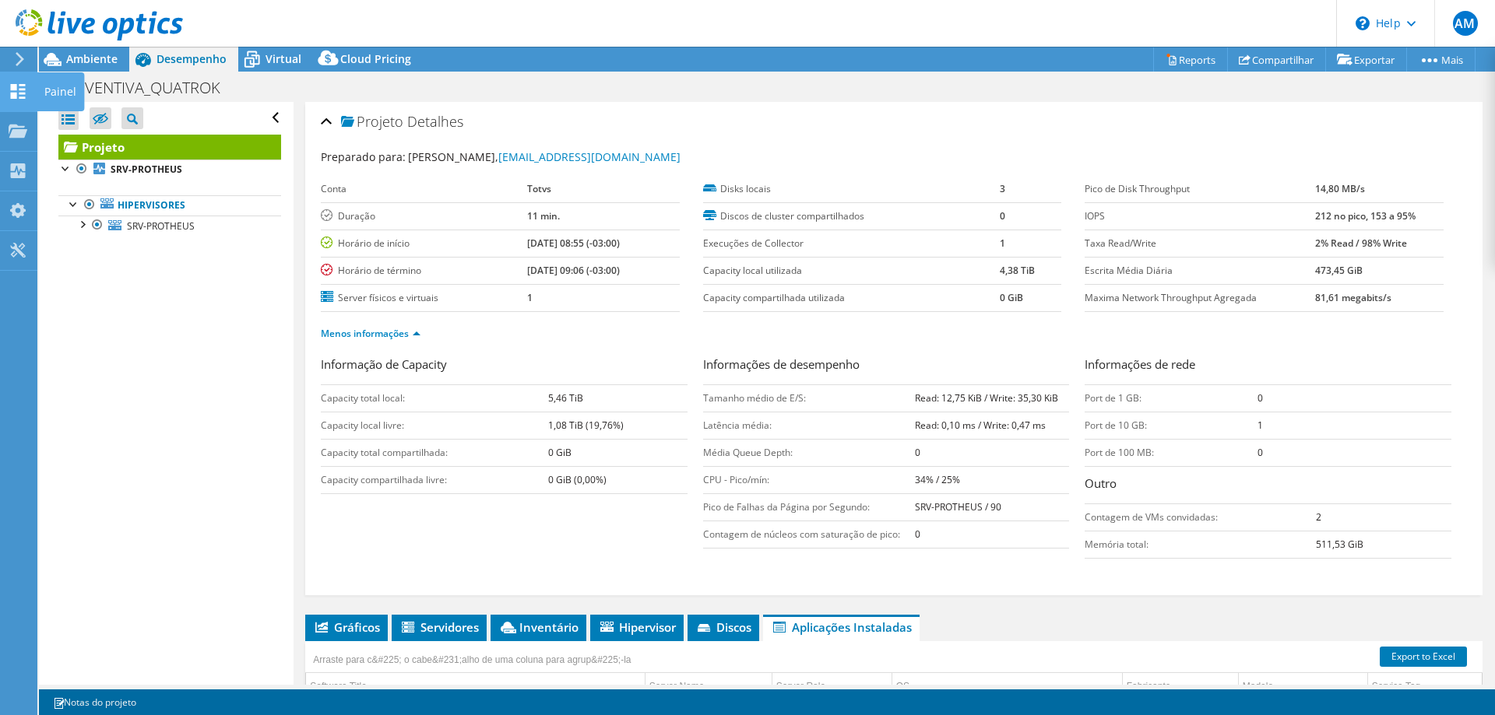
click at [54, 90] on div "Painel" at bounding box center [60, 91] width 47 height 39
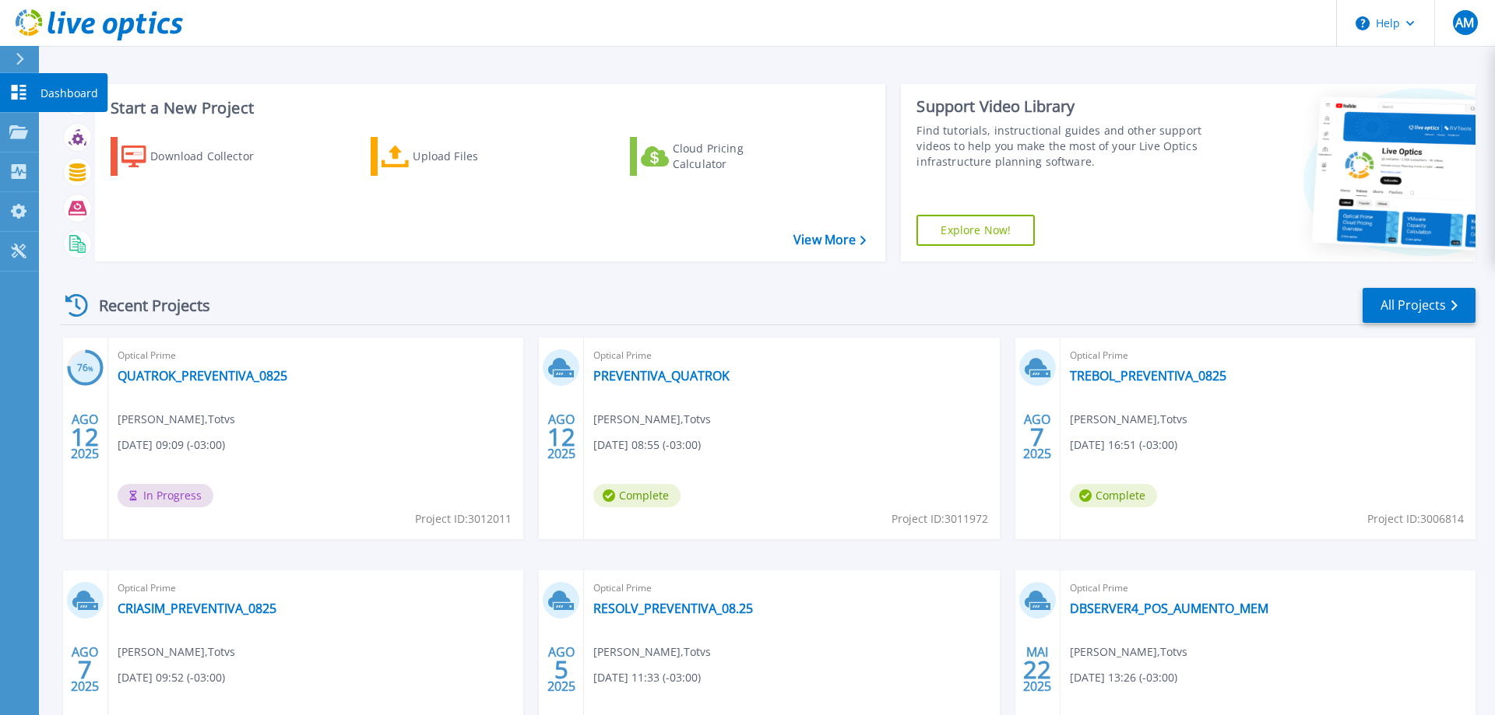
click at [52, 90] on p "Dashboard" at bounding box center [69, 93] width 58 height 40
